Goal: Download file/media

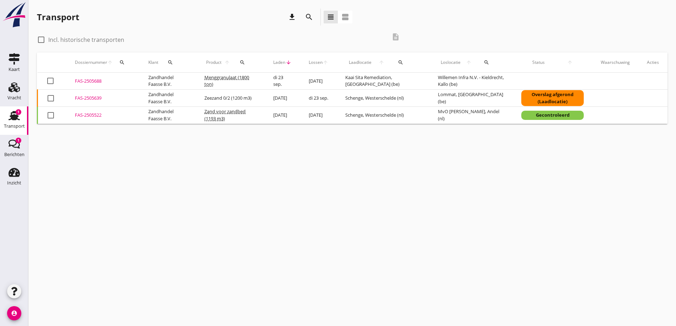
click at [92, 97] on div "FAS-2505639" at bounding box center [103, 98] width 56 height 7
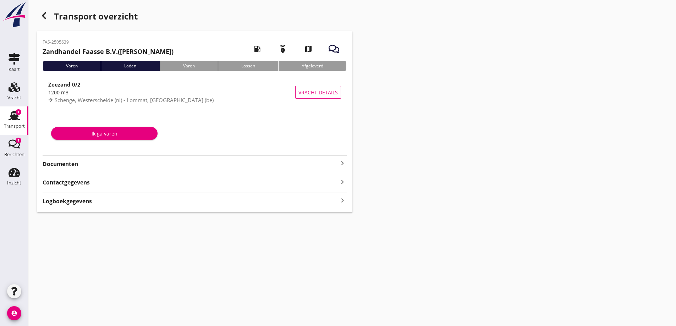
click at [67, 164] on strong "Documenten" at bounding box center [191, 164] width 296 height 8
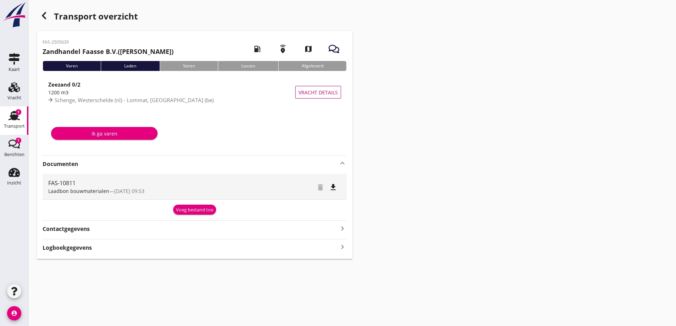
click at [9, 117] on icon "Transport" at bounding box center [14, 115] width 11 height 11
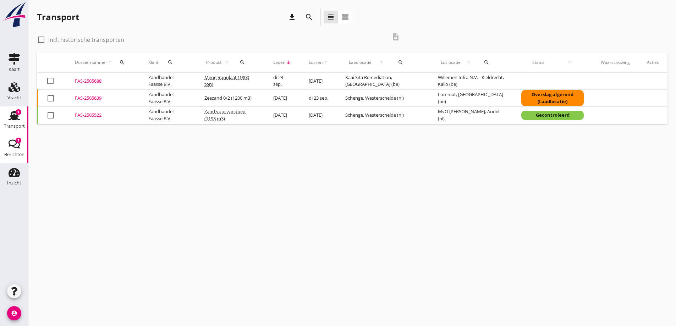
click at [16, 140] on div "1" at bounding box center [19, 141] width 6 height 6
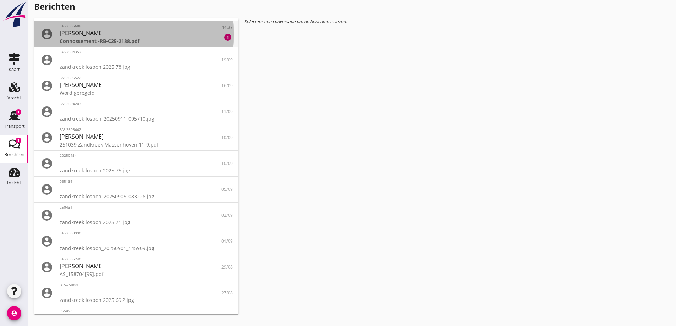
click at [156, 38] on div "Connossement -RB-C25-2188.pdf" at bounding box center [136, 40] width 153 height 7
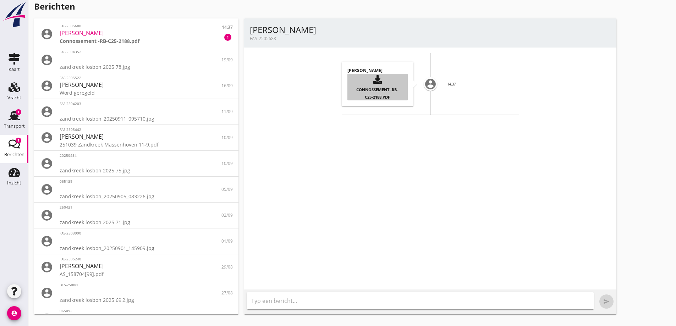
click at [370, 97] on span "Connossement -RB-C25-2188.pdf" at bounding box center [377, 93] width 42 height 13
